Goal: Task Accomplishment & Management: Manage account settings

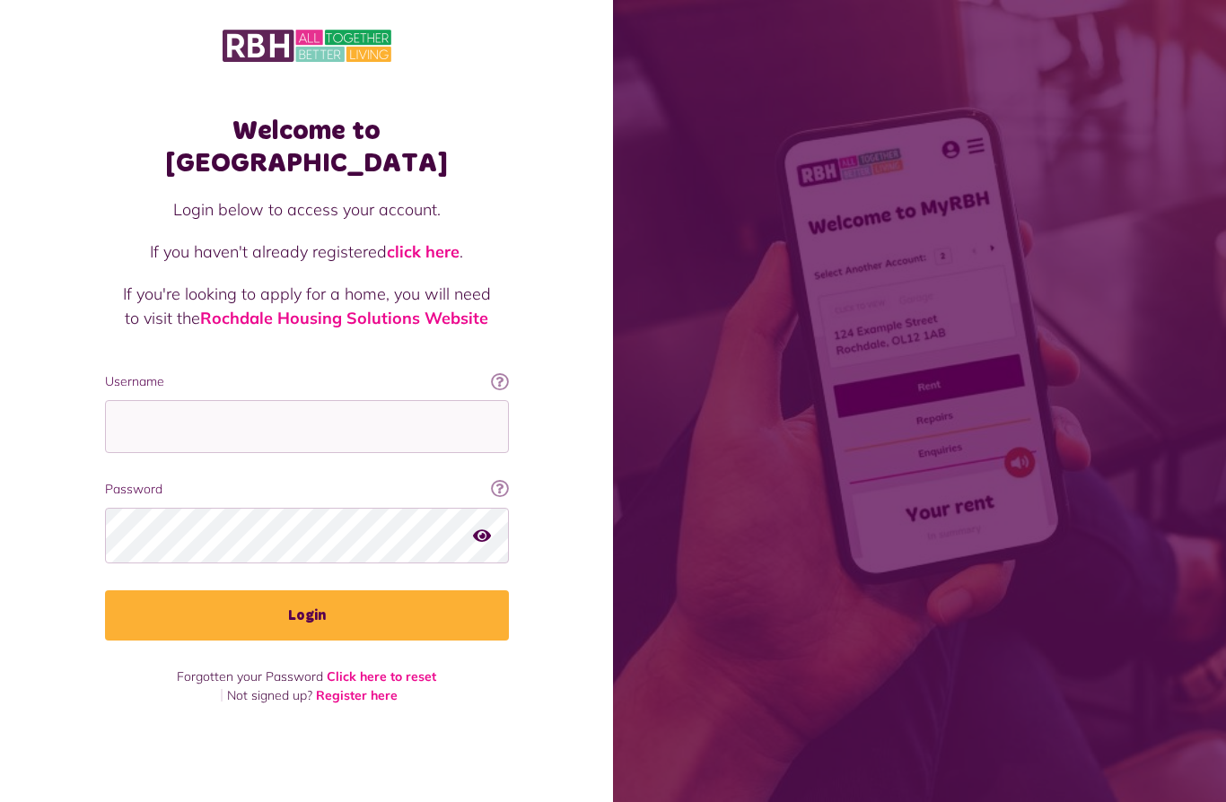
scroll to position [78, 0]
type input "**********"
click at [306, 590] on button "Login" at bounding box center [307, 615] width 404 height 50
click at [422, 590] on button "Login" at bounding box center [307, 615] width 404 height 50
click at [309, 590] on button "Login" at bounding box center [307, 615] width 404 height 50
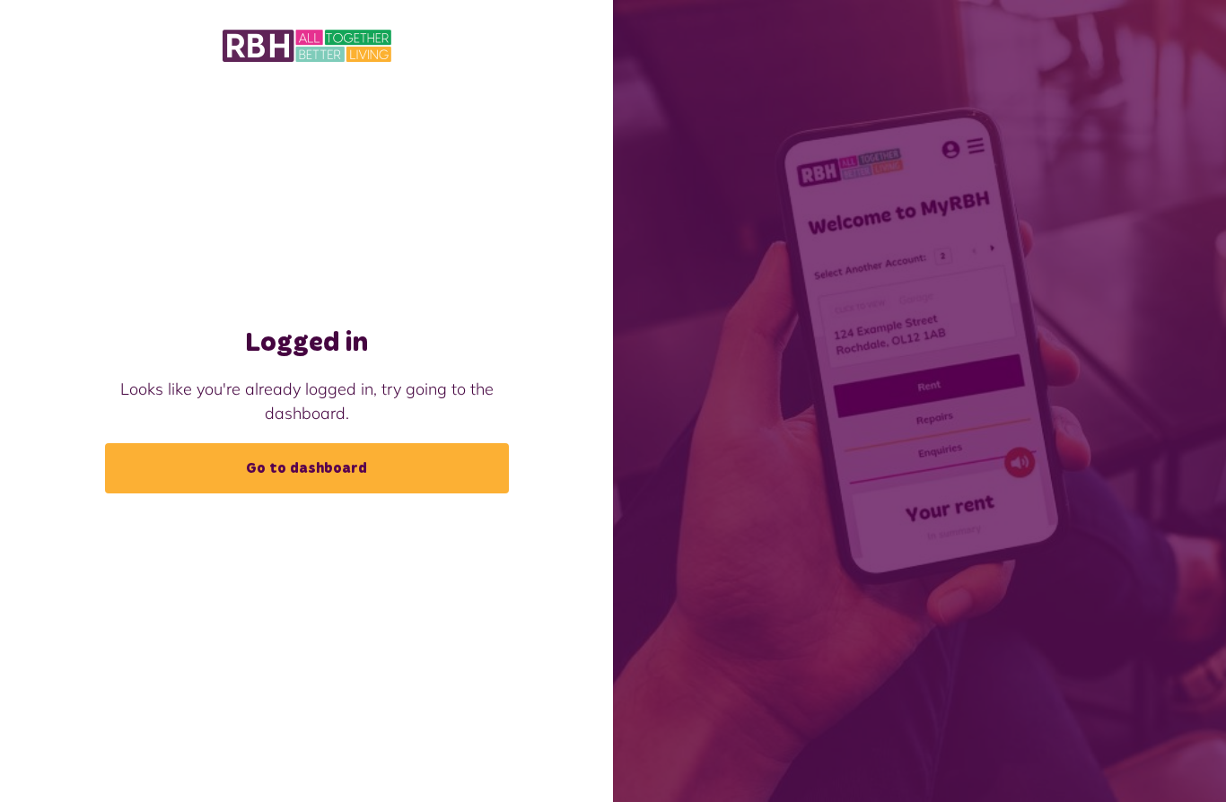
scroll to position [78, 0]
click at [441, 443] on link "Go to dashboard" at bounding box center [307, 468] width 404 height 50
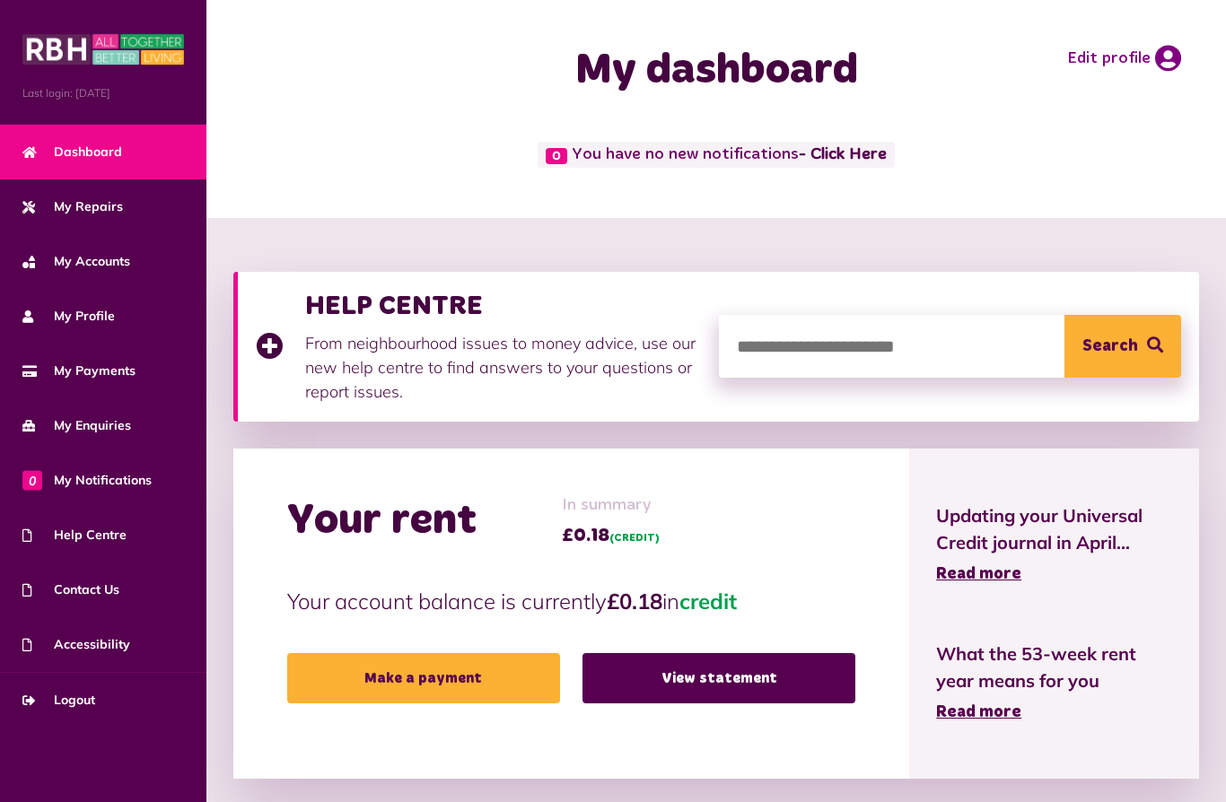
click at [686, 679] on link "View statement" at bounding box center [718, 678] width 273 height 50
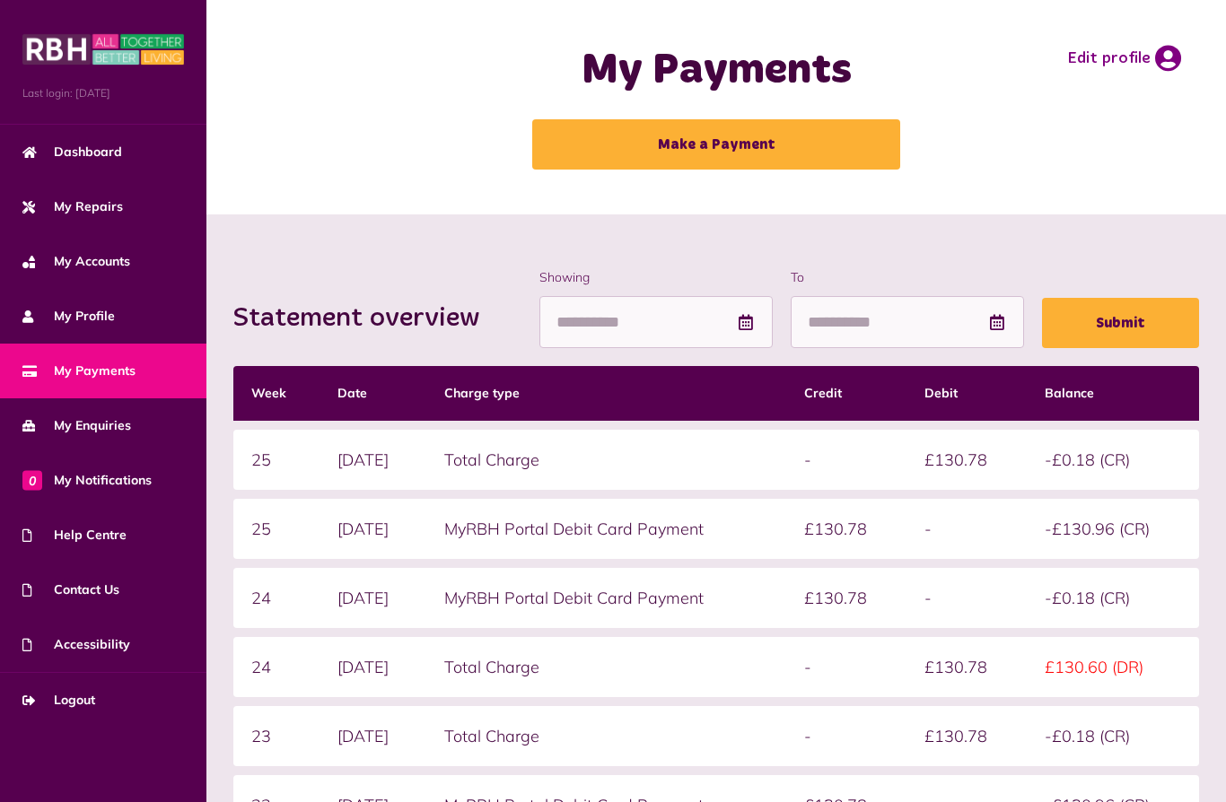
click at [81, 705] on span "Logout" at bounding box center [58, 700] width 73 height 19
